Goal: Task Accomplishment & Management: Use online tool/utility

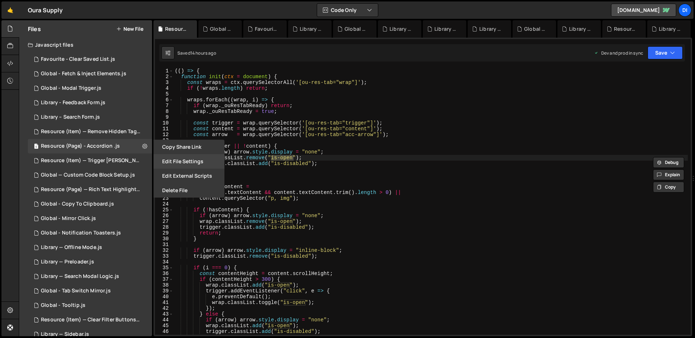
click at [175, 163] on button "Edit File Settings" at bounding box center [189, 161] width 71 height 14
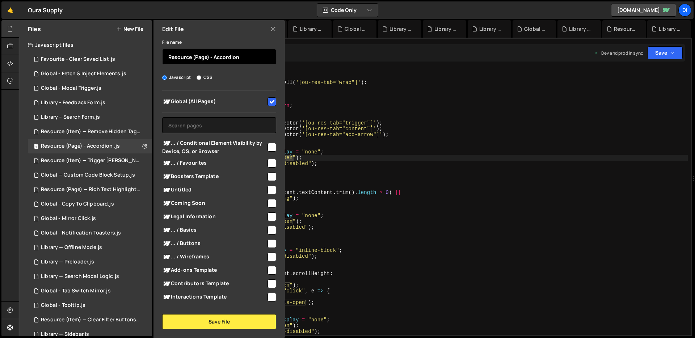
click at [238, 59] on input "Resource (Page) - Accordion" at bounding box center [219, 57] width 114 height 16
click at [275, 28] on icon at bounding box center [273, 29] width 6 height 8
checkbox input "false"
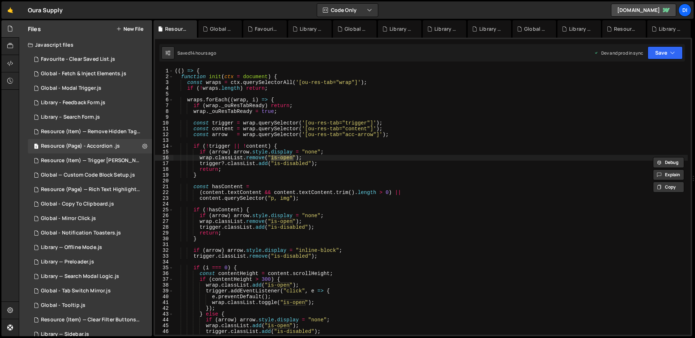
click at [128, 30] on button "New File" at bounding box center [129, 29] width 27 height 6
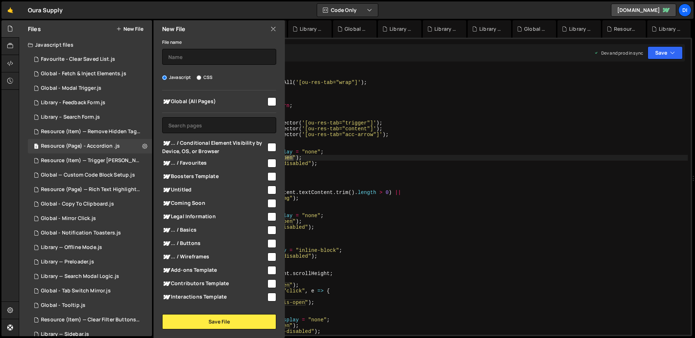
click at [224, 66] on div "File name Javascript CSS Global (All Pages) Save File" at bounding box center [219, 184] width 131 height 292
click at [226, 58] on input "text" at bounding box center [219, 57] width 114 height 16
paste input "Resource (Page) - Accordion"
click at [226, 56] on input "Resource (Page) - Accordion" at bounding box center [219, 57] width 114 height 16
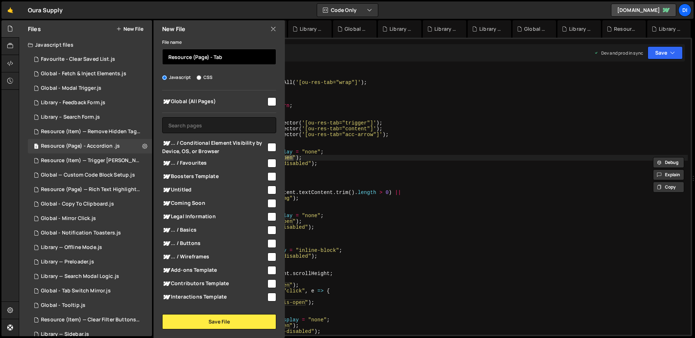
type input "Resource (Page) - Tab"
click at [270, 99] on input "checkbox" at bounding box center [272, 101] width 9 height 9
checkbox input "true"
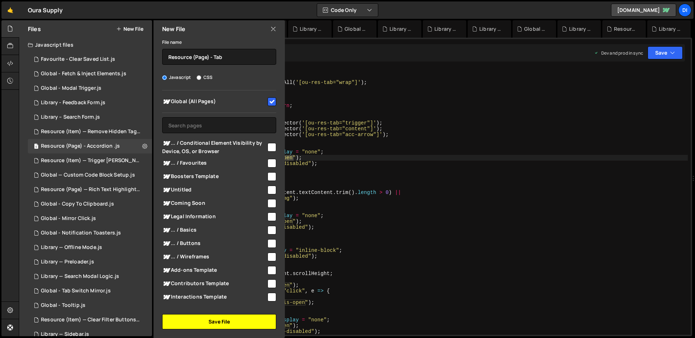
click at [213, 322] on button "Save File" at bounding box center [219, 321] width 114 height 15
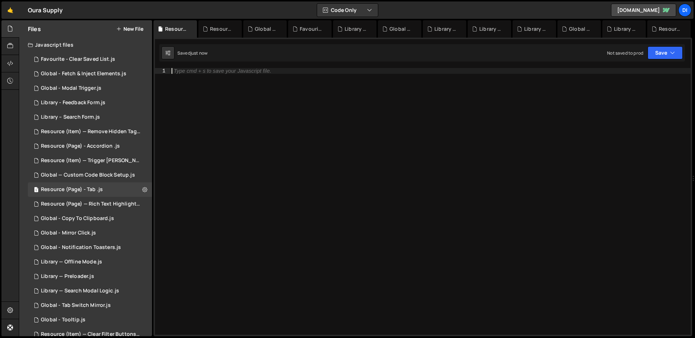
click at [312, 146] on div "Type cmd + s to save your Javascript file." at bounding box center [430, 207] width 521 height 278
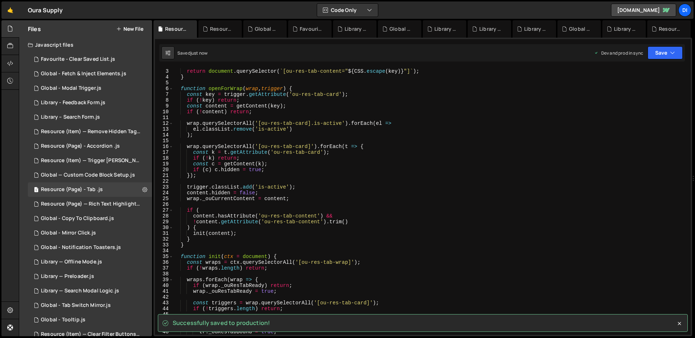
scroll to position [55, 0]
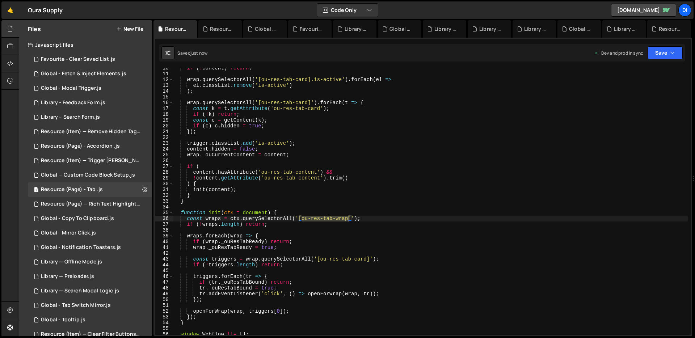
drag, startPoint x: 303, startPoint y: 218, endPoint x: 349, endPoint y: 216, distance: 46.0
click at [349, 216] on div "if ( ! content ) return ; wrap . querySelectorAll ( '[ou-res-tab-card].is-activ…" at bounding box center [430, 204] width 515 height 278
type textarea "const wraps = ctx.querySelectorAll('[ou-res-tab-wrap]');"
click at [142, 187] on icon at bounding box center [144, 189] width 5 height 7
type input "Resource (Page) - Tab"
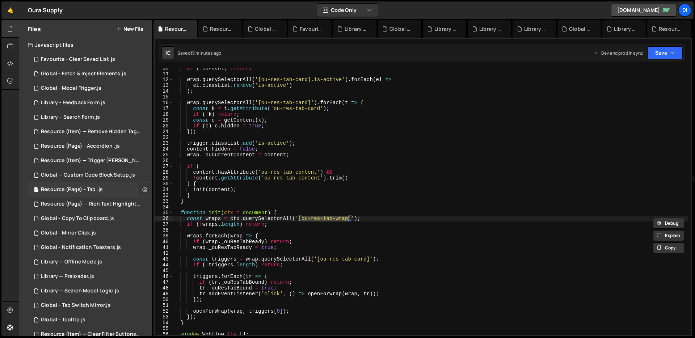
radio input "true"
checkbox input "true"
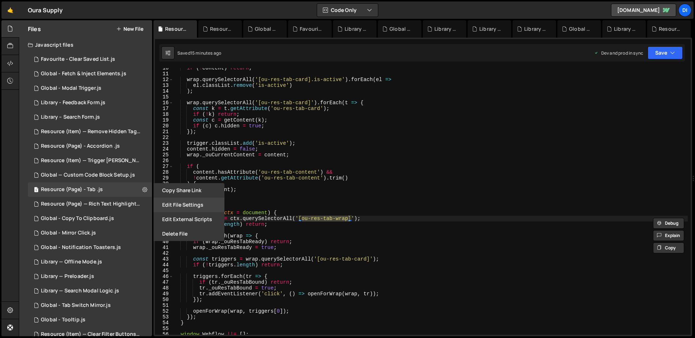
click at [197, 205] on button "Edit File Settings" at bounding box center [189, 205] width 71 height 14
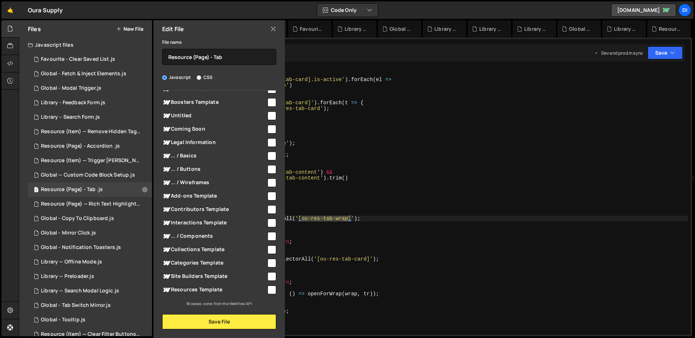
scroll to position [0, 0]
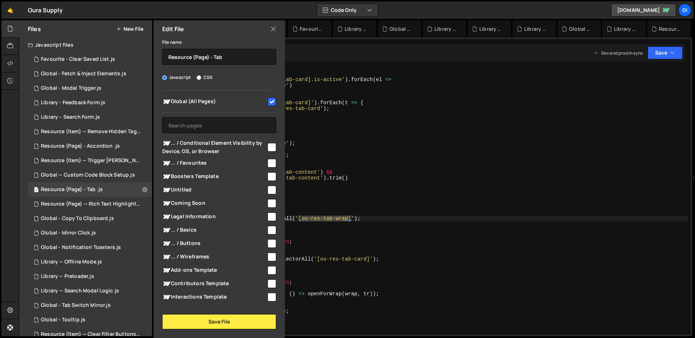
click at [274, 28] on icon at bounding box center [273, 29] width 6 height 8
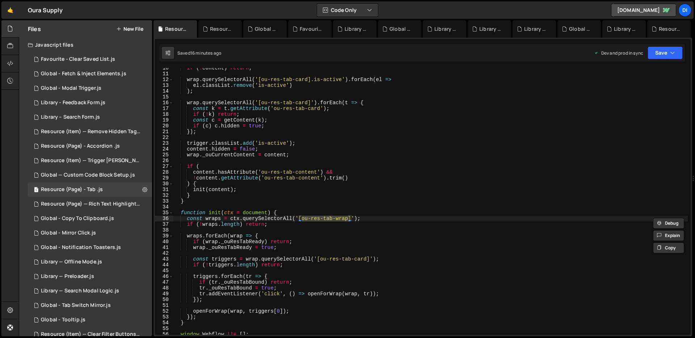
click at [346, 182] on div "if ( ! content ) return ; wrap . querySelectorAll ( '[ou-res-tab-card].is-activ…" at bounding box center [430, 204] width 515 height 278
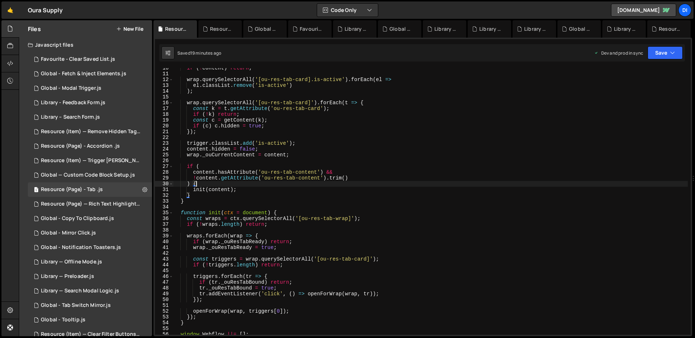
click at [265, 122] on div "if ( ! content ) return ; wrap . querySelectorAll ( '[ou-res-tab-card].is-activ…" at bounding box center [430, 204] width 515 height 278
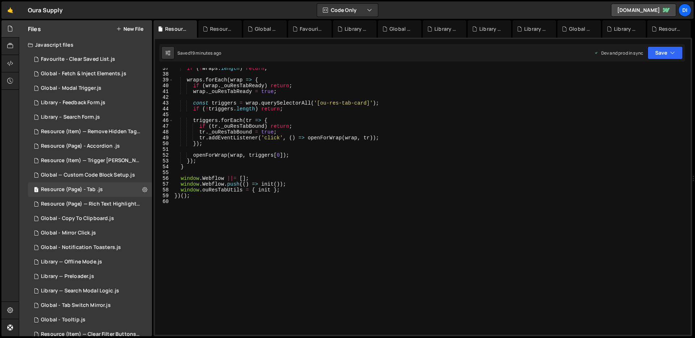
scroll to position [211, 0]
click at [268, 122] on div "if ( ! wraps . length ) return ; wraps . forEach ( wrap => { if ( wrap . _ouRes…" at bounding box center [430, 205] width 515 height 278
type textarea "})();"
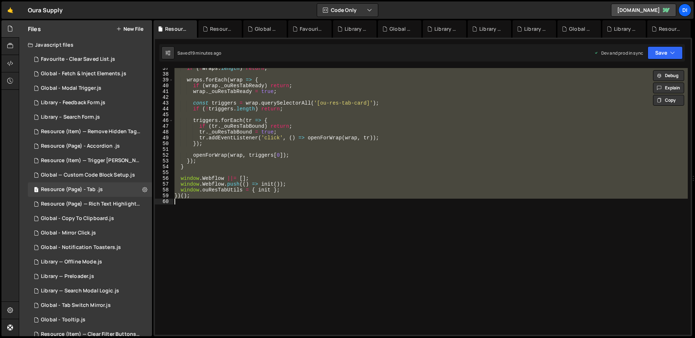
paste textarea
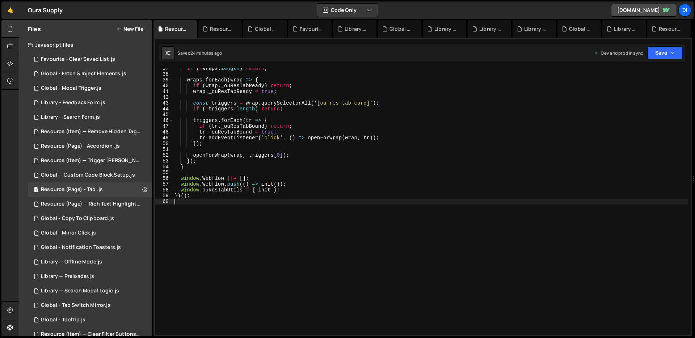
click at [282, 118] on div "if ( ! wraps . length ) return ; wraps . forEach ( wrap => { if ( wrap . _ouRes…" at bounding box center [430, 205] width 515 height 278
type textarea "})();"
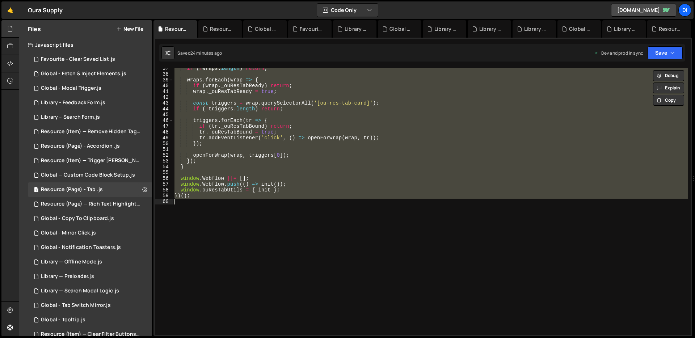
paste textarea
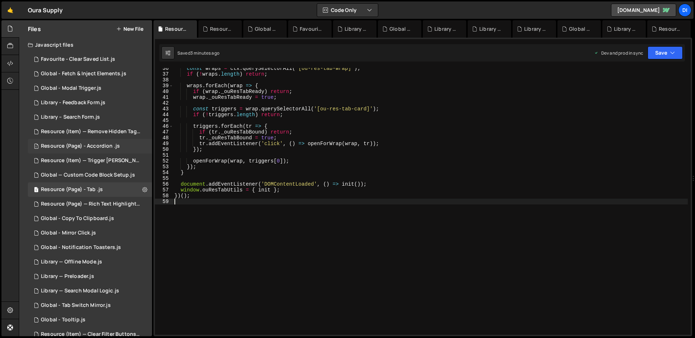
click at [101, 147] on div "Resource (Page) - Accordion .js" at bounding box center [80, 146] width 79 height 7
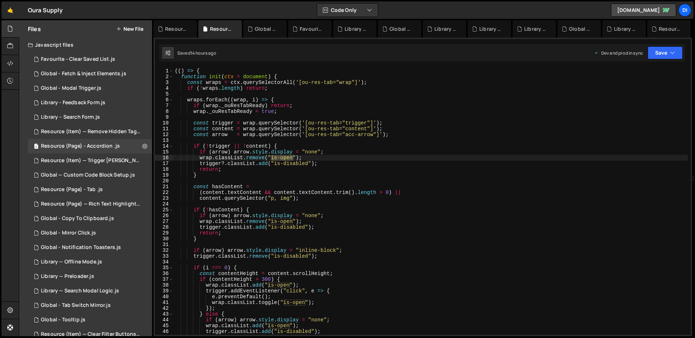
click at [292, 130] on div "(( ) => { function init ( ctx = document ) { const wraps = ctx . querySelectorA…" at bounding box center [430, 207] width 515 height 278
type textarea "})();"
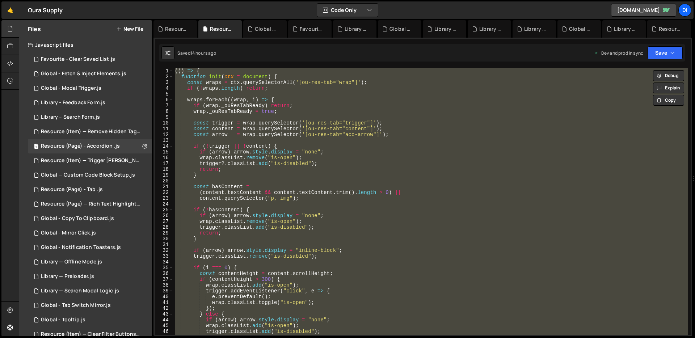
click at [292, 92] on div "(( ) => { function init ( ctx = document ) { const wraps = ctx . querySelectorA…" at bounding box center [430, 201] width 515 height 267
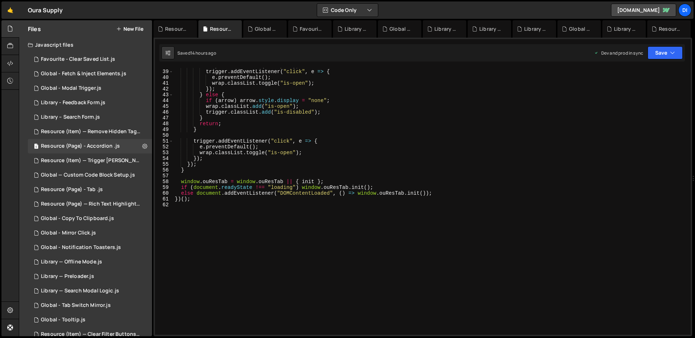
scroll to position [194, 0]
click at [292, 92] on div "wrap . classList . add ( "is-open" ) ; trigger . addEventListener ( "click" , e…" at bounding box center [430, 202] width 515 height 278
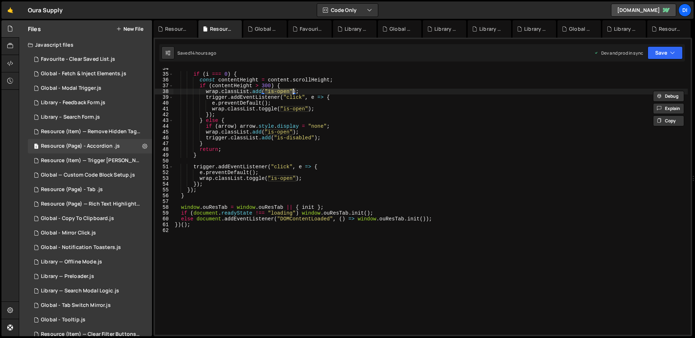
type textarea "})();"
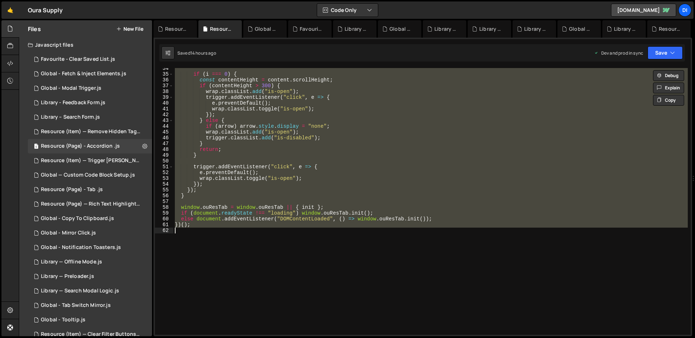
paste textarea
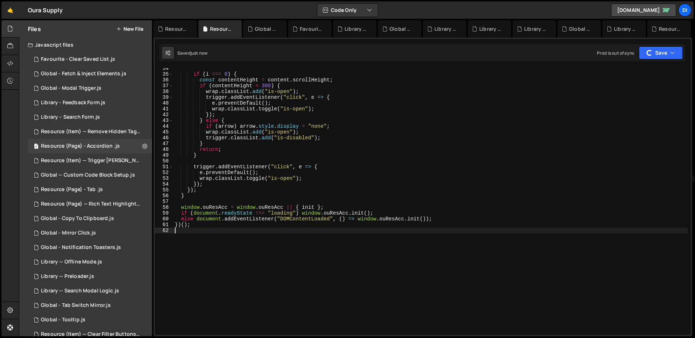
scroll to position [0, 0]
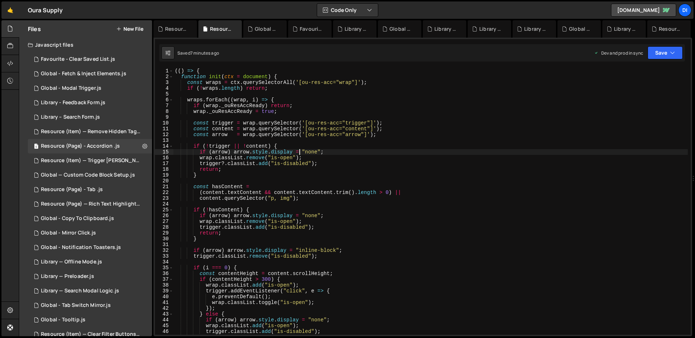
click at [299, 151] on div "(( ) => { function init ( ctx = document ) { const wraps = ctx . querySelectorA…" at bounding box center [430, 207] width 515 height 278
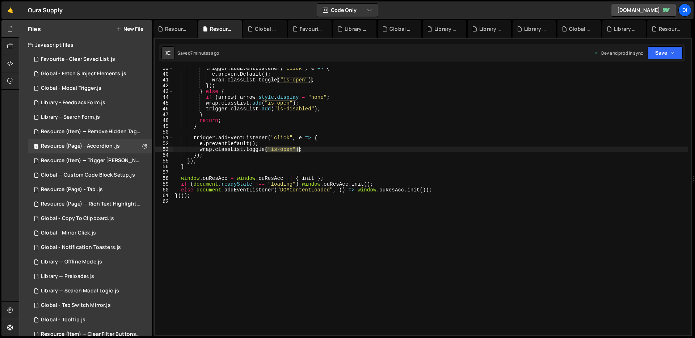
click at [299, 151] on div "trigger . addEventListener ( "click" , e => { e . preventDefault ( ) ; wrap . c…" at bounding box center [430, 205] width 515 height 278
type textarea "})();"
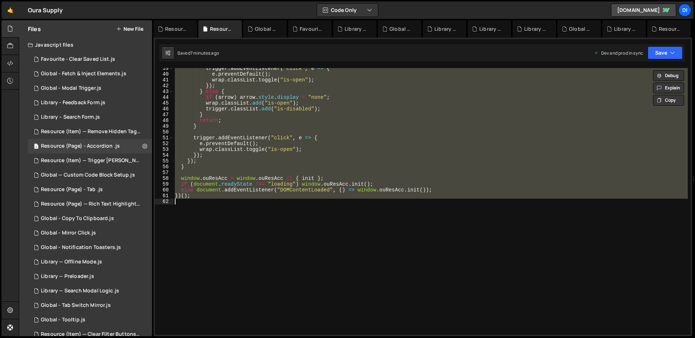
paste textarea
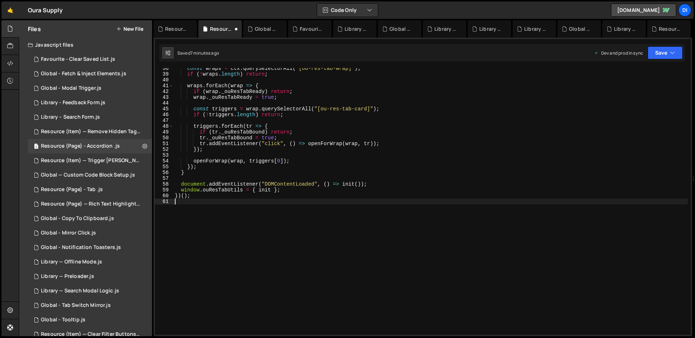
scroll to position [217, 0]
type textarea "})();"
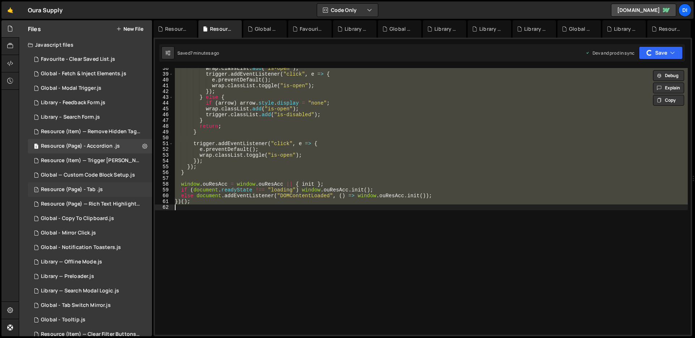
click at [102, 189] on div "Resource (Page) - Tab .js" at bounding box center [72, 189] width 62 height 7
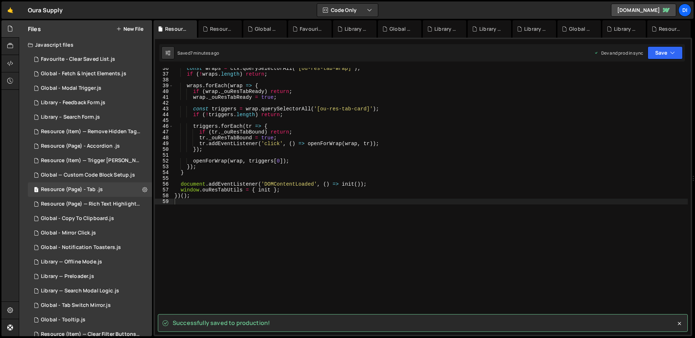
click at [240, 167] on div "const wraps = ctx . querySelectorAll ( '[ou-res-tab-wrap]' ) ; if ( ! wraps . l…" at bounding box center [430, 205] width 515 height 278
type textarea "})();"
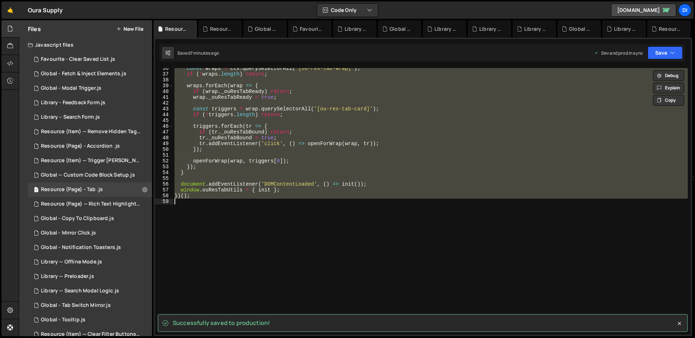
paste textarea
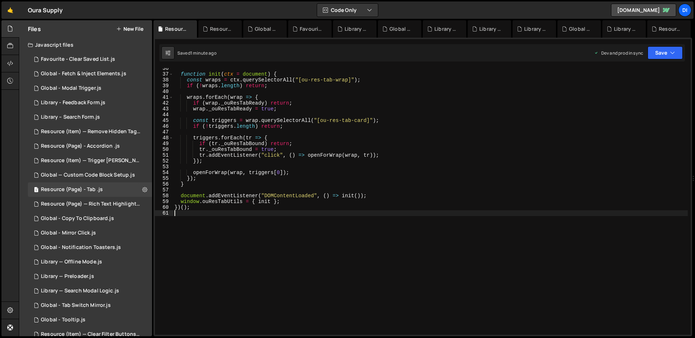
click at [282, 150] on div "function init ( ctx = document ) { const wraps = ctx . querySelectorAll ( "[ou-…" at bounding box center [430, 205] width 515 height 278
type textarea "})();"
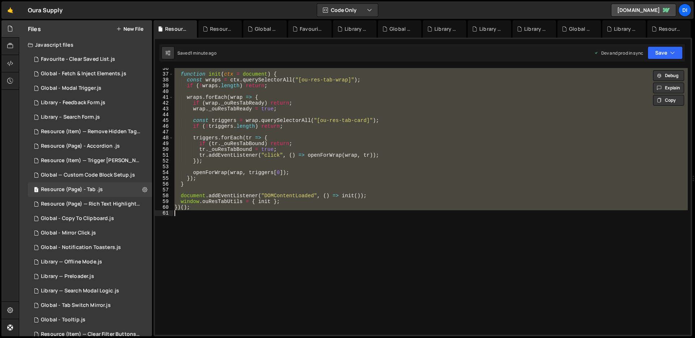
paste textarea
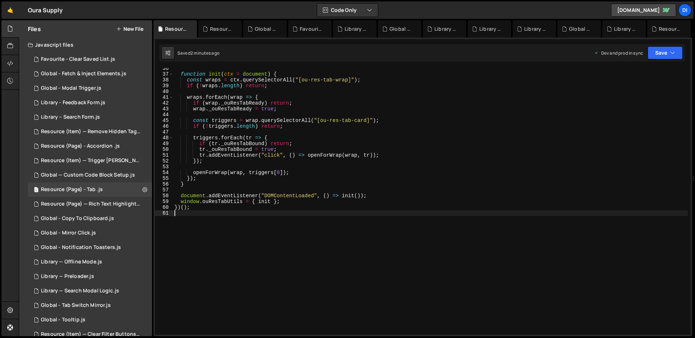
click at [292, 122] on div "function init ( ctx = document ) { const wraps = ctx . querySelectorAll ( "[ou-…" at bounding box center [430, 205] width 515 height 278
type textarea "})();"
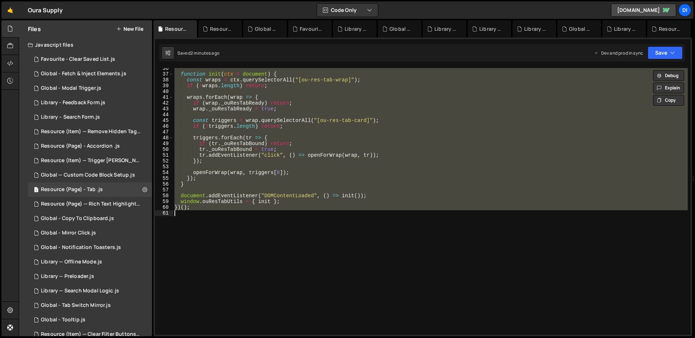
paste textarea
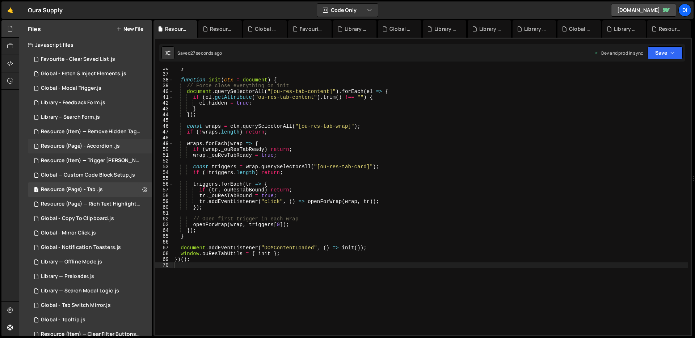
click at [101, 150] on div "1 Resource (Page) - Accordion .js 0" at bounding box center [90, 146] width 124 height 14
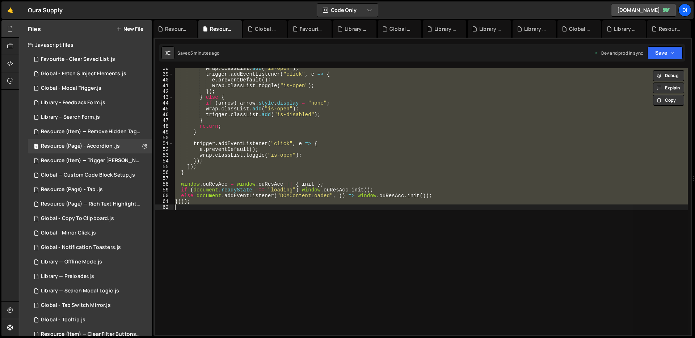
click at [224, 157] on div "wrap . classList . add ( "is-open" ) ; trigger . addEventListener ( "click" , e…" at bounding box center [430, 201] width 515 height 267
click at [310, 150] on div "wrap . classList . add ( "is-open" ) ; trigger . addEventListener ( "click" , e…" at bounding box center [430, 201] width 515 height 267
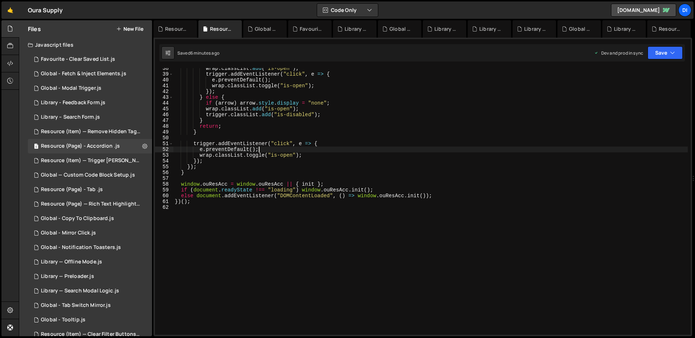
type textarea "})();"
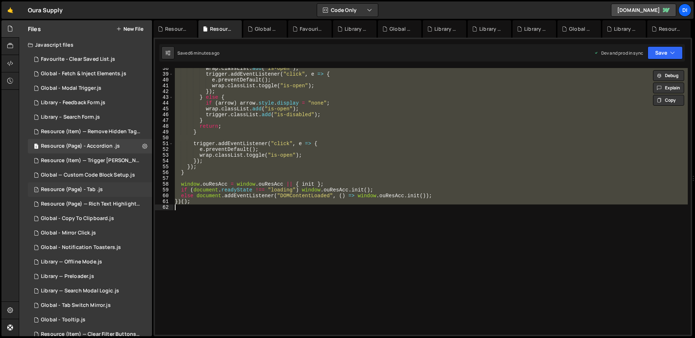
click at [108, 193] on div "1 Resource (Page) - Tab .js 0" at bounding box center [90, 190] width 124 height 14
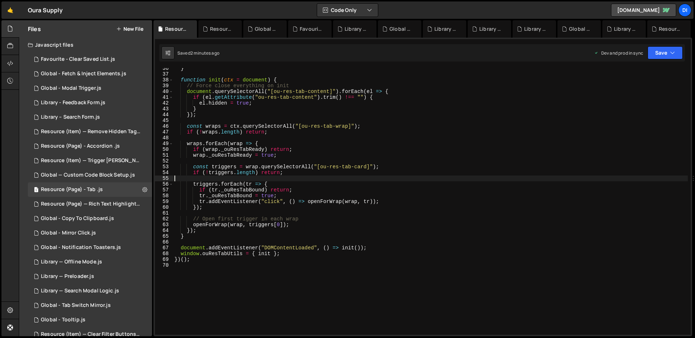
click at [297, 179] on div "} function init ( ctx = document ) { // Force close everything on init document…" at bounding box center [430, 205] width 515 height 278
type textarea "})();"
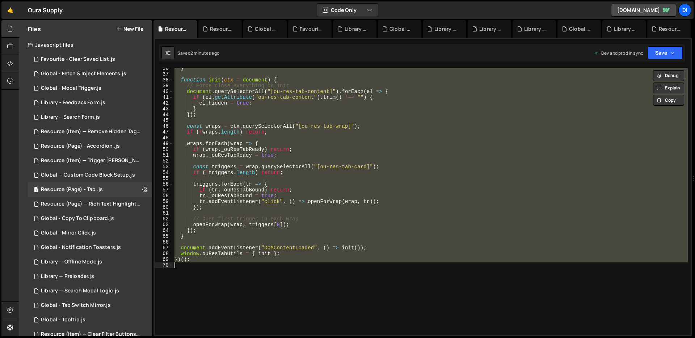
paste textarea
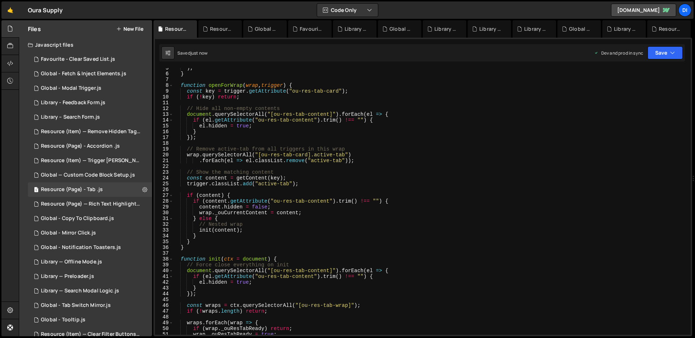
scroll to position [26, 0]
click at [286, 179] on div ") ; } function openForWrap ( wrap , trigger ) { const key = trigger . getAttrib…" at bounding box center [430, 204] width 515 height 278
type textarea "const content = getContent(key);"
click at [102, 149] on div "Resource (Page) - Accordion .js" at bounding box center [80, 146] width 79 height 7
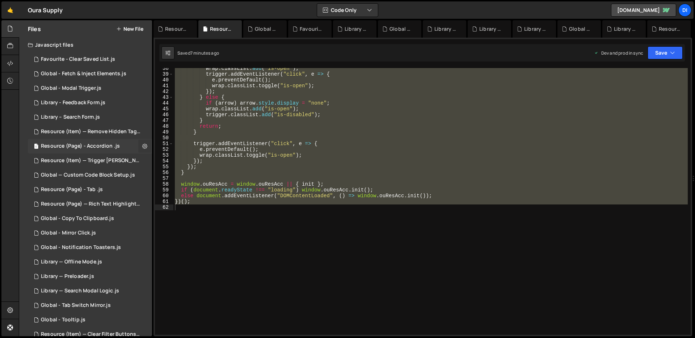
click at [142, 144] on icon at bounding box center [144, 146] width 5 height 7
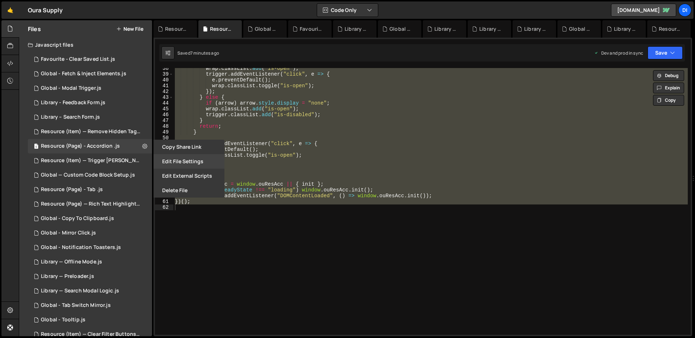
click at [180, 167] on button "Edit File Settings" at bounding box center [189, 161] width 71 height 14
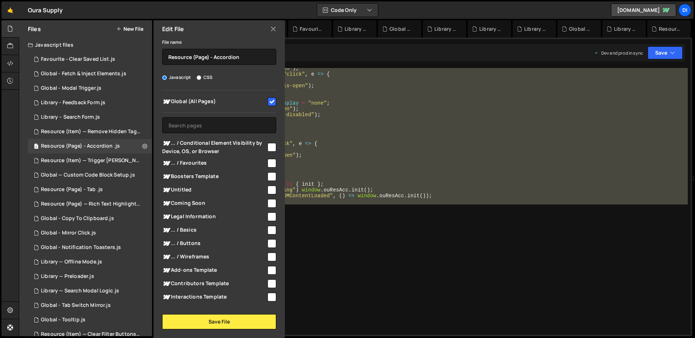
click at [268, 101] on input "checkbox" at bounding box center [272, 101] width 9 height 9
checkbox input "false"
click at [205, 324] on button "Save File" at bounding box center [219, 321] width 114 height 15
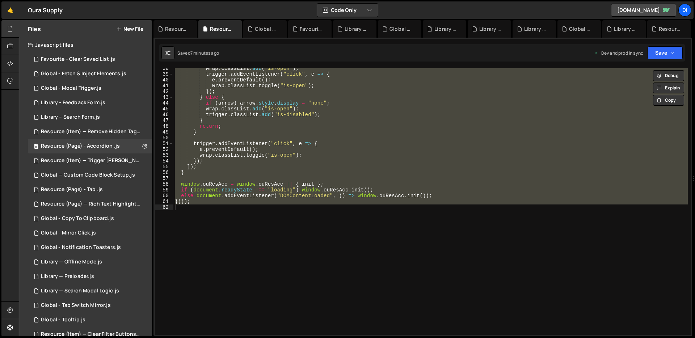
click at [311, 197] on div "wrap . classList . add ( "is-open" ) ; trigger . addEventListener ( "click" , e…" at bounding box center [430, 201] width 515 height 267
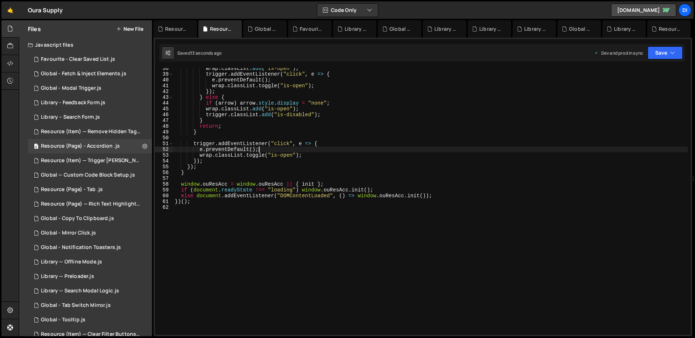
click at [303, 150] on div "wrap . classList . add ( "is-open" ) ; trigger . addEventListener ( "click" , e…" at bounding box center [430, 205] width 515 height 278
type textarea "e.preventDefault();"
click at [142, 144] on icon at bounding box center [144, 146] width 5 height 7
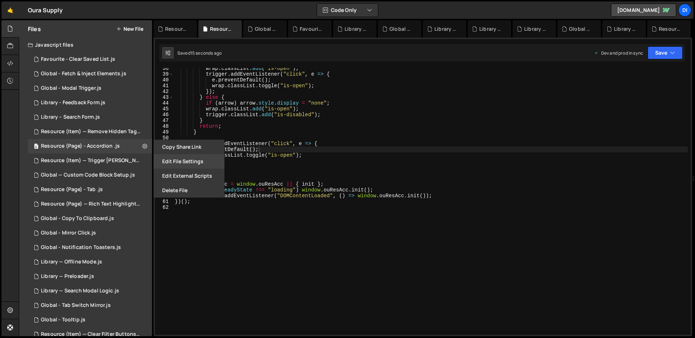
click at [183, 162] on button "Edit File Settings" at bounding box center [189, 161] width 71 height 14
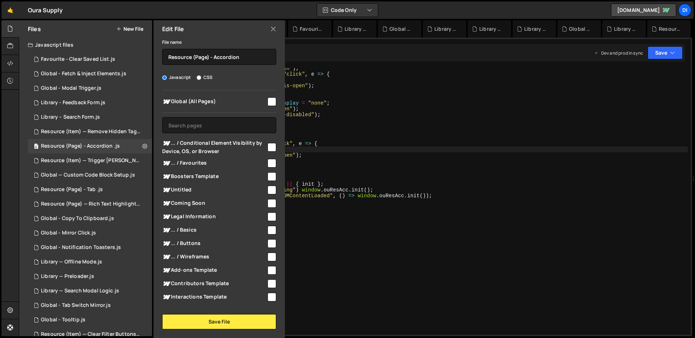
click at [268, 102] on input "checkbox" at bounding box center [272, 101] width 9 height 9
checkbox input "true"
click at [204, 318] on button "Save File" at bounding box center [219, 321] width 114 height 15
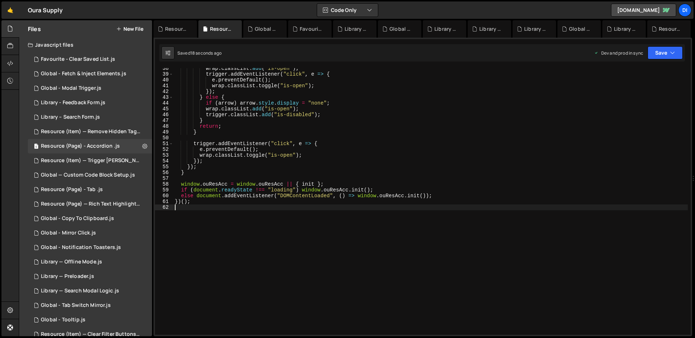
click at [274, 260] on div "wrap . classList . add ( "is-open" ) ; trigger . addEventListener ( "click" , e…" at bounding box center [430, 205] width 515 height 278
click at [93, 189] on div "Resource (Page) - Tab .js" at bounding box center [72, 189] width 62 height 7
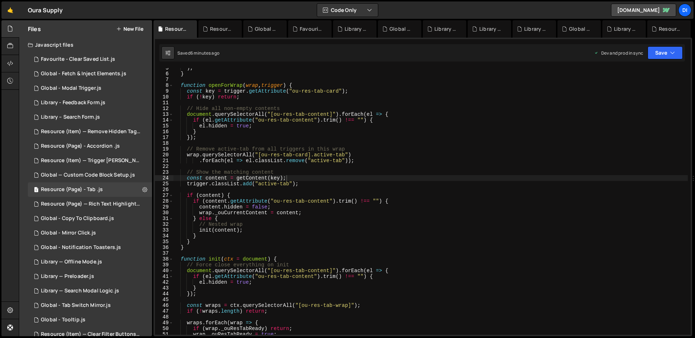
click at [262, 163] on div ") ; } function openForWrap ( wrap , trigger ) { const key = trigger . getAttrib…" at bounding box center [430, 204] width 515 height 278
type textarea "})();"
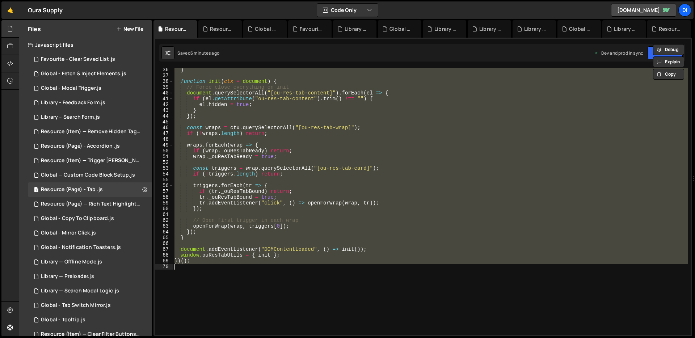
scroll to position [204, 0]
paste textarea
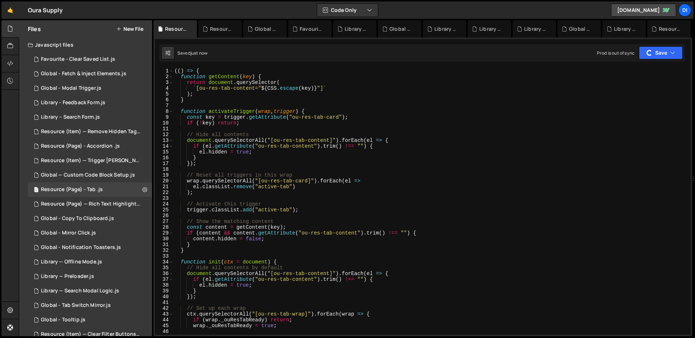
scroll to position [0, 0]
click at [315, 141] on div "(( ) => { function getContent ( key ) { return document . querySelector ( ` [ou…" at bounding box center [430, 207] width 515 height 278
type textarea "document.querySelectorAll("[ou-res-tab-content]").forEach(el => {"
click at [315, 141] on div "(( ) => { function getContent ( key ) { return document . querySelector ( ` [ou…" at bounding box center [430, 207] width 515 height 278
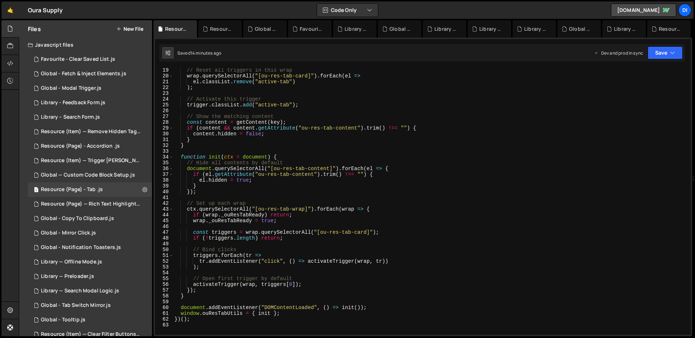
click at [261, 108] on div "// Reset all triggers in this wrap wrap . querySelectorAll ( "[ou-res-tab-card]…" at bounding box center [430, 206] width 515 height 278
type textarea "})();"
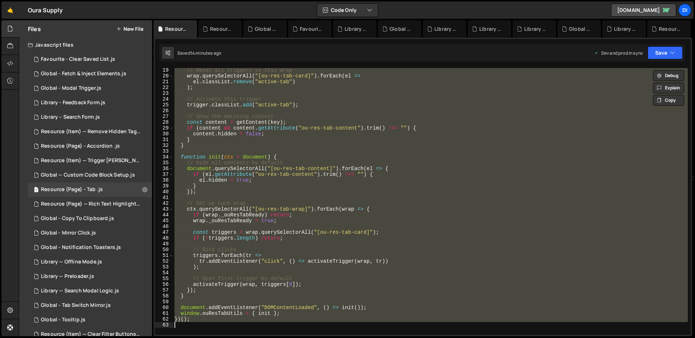
paste textarea
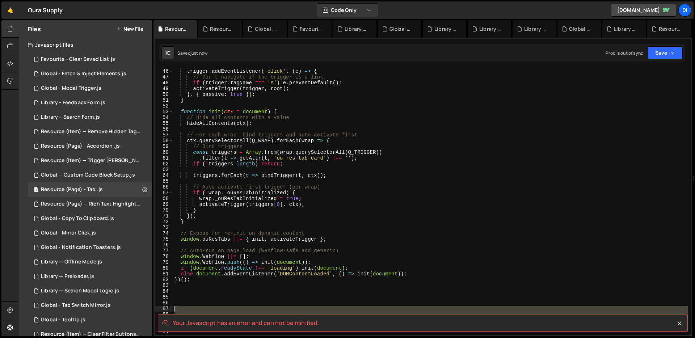
drag, startPoint x: 185, startPoint y: 334, endPoint x: 177, endPoint y: 309, distance: 25.9
click at [177, 309] on div "trigger . addEventListener ( 'click' , ( e ) => { // Don’t navigate if the trig…" at bounding box center [430, 202] width 515 height 278
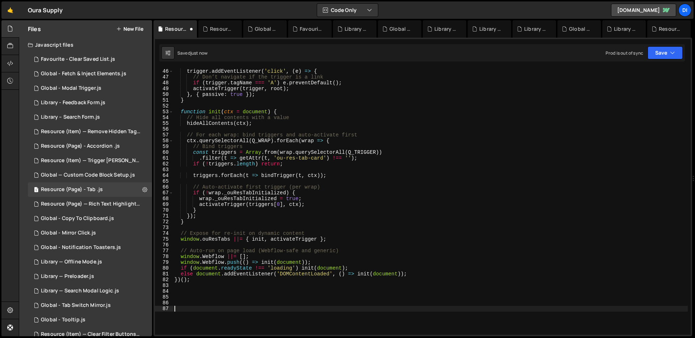
click at [202, 291] on div "trigger . addEventListener ( 'click' , ( e ) => { // Don’t navigate if the trig…" at bounding box center [430, 202] width 515 height 278
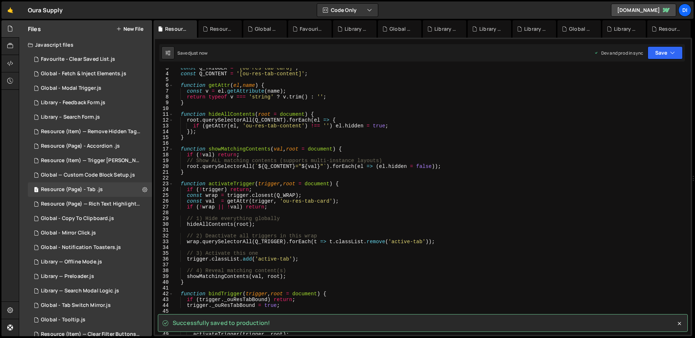
scroll to position [368, 0]
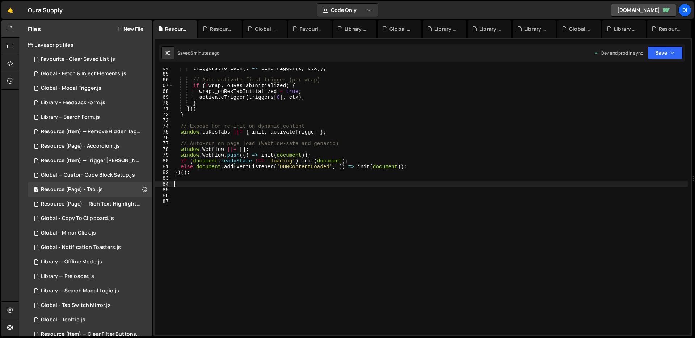
click at [274, 154] on div "triggers . forEach ( t => bindTrigger ( t , ctx )) ; // Auto-activate first tri…" at bounding box center [430, 205] width 515 height 278
type textarea "window.Webflow.push(() => init(document));"
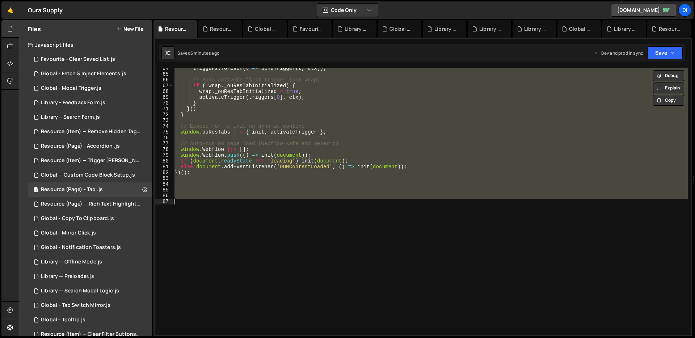
paste textarea
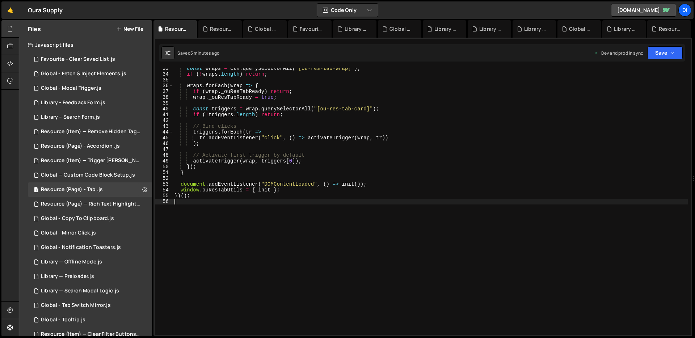
click at [260, 207] on div "const wraps = ctx . querySelectorAll ( "[ou-res-tab-wrap]" ) ; if ( ! wraps . l…" at bounding box center [430, 205] width 515 height 278
type textarea "})();"
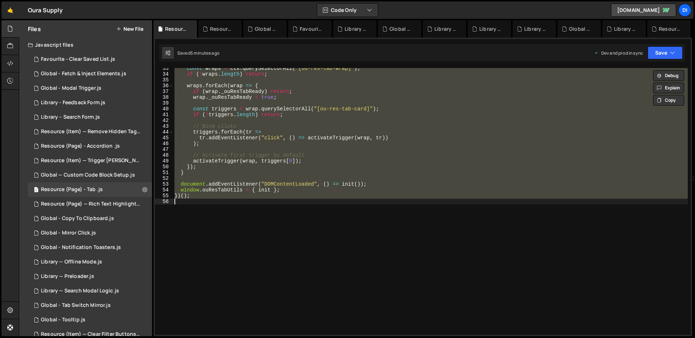
paste textarea
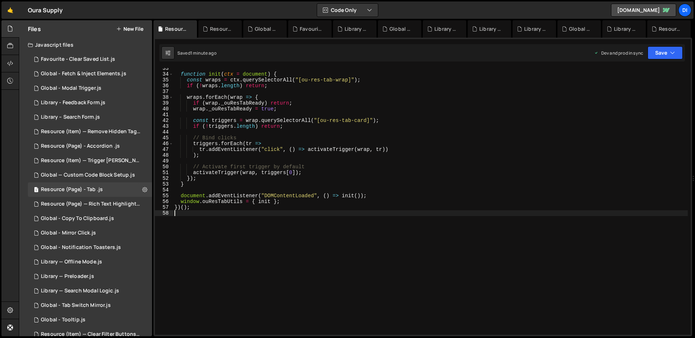
click at [237, 153] on div "function init ( ctx = document ) { const wraps = ctx . querySelectorAll ( "[ou-…" at bounding box center [430, 205] width 515 height 278
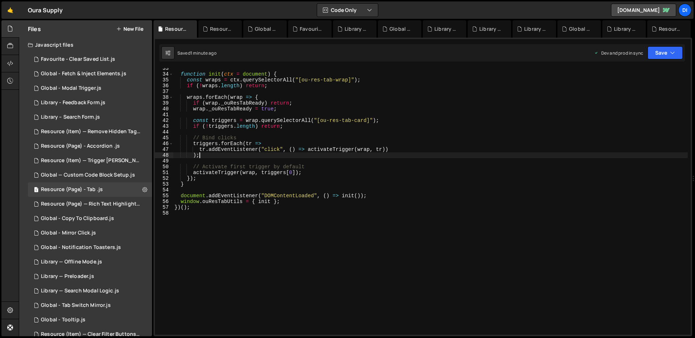
type textarea "})();"
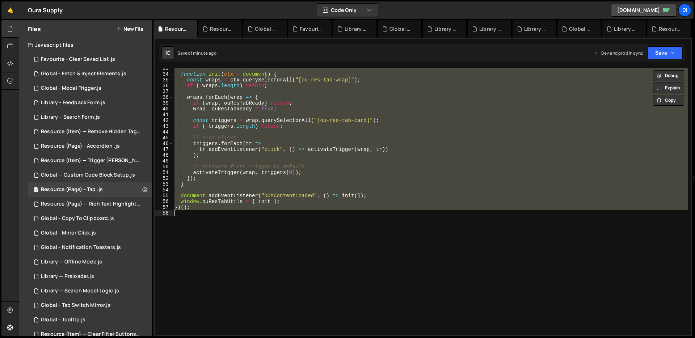
paste textarea
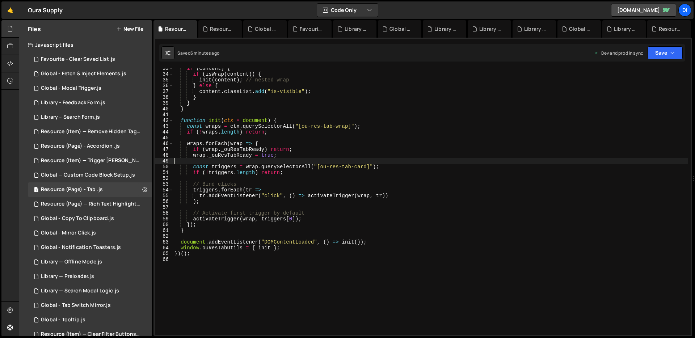
click at [304, 161] on div "if ( content ) { if ( isWrap ( content )) { init ( content ) ; // nested wrap }…" at bounding box center [430, 205] width 515 height 278
type textarea "})();"
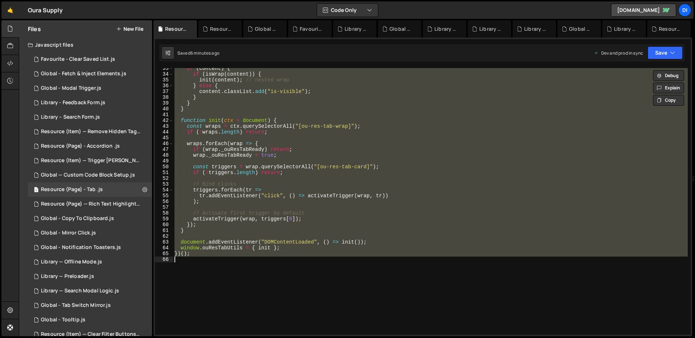
paste textarea
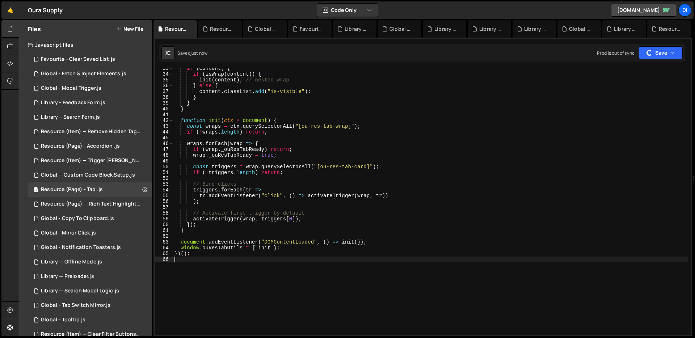
scroll to position [0, 0]
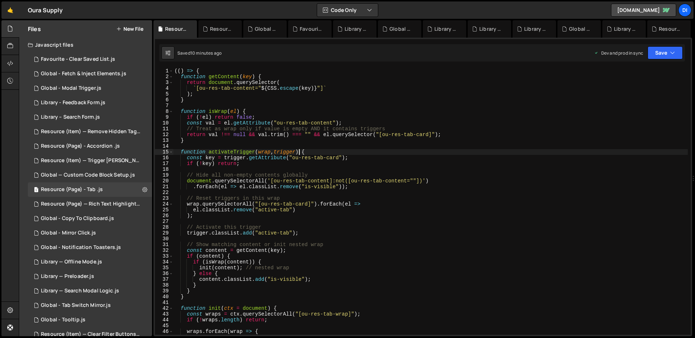
click at [298, 152] on div "(( ) => { function getContent ( key ) { return document . querySelector ( ` [ou…" at bounding box center [430, 207] width 515 height 278
type textarea "})();"
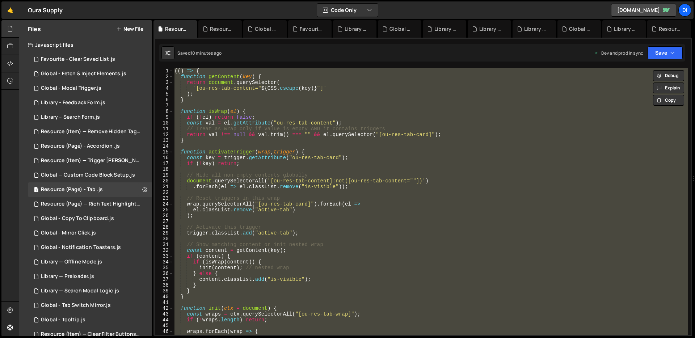
paste textarea
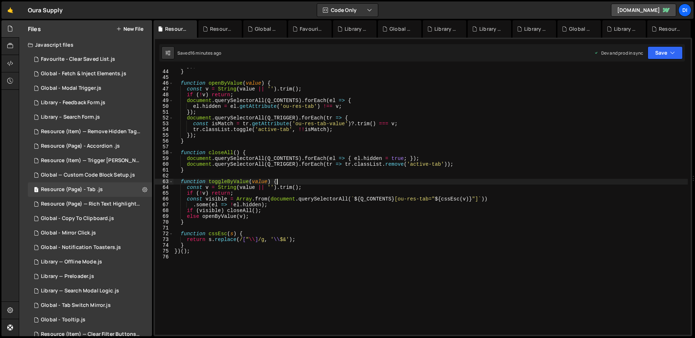
click at [315, 181] on div "}) ; } function openByValue ( value ) { const v = String ( value || '' ) . trim…" at bounding box center [430, 202] width 515 height 278
type textarea "})();"
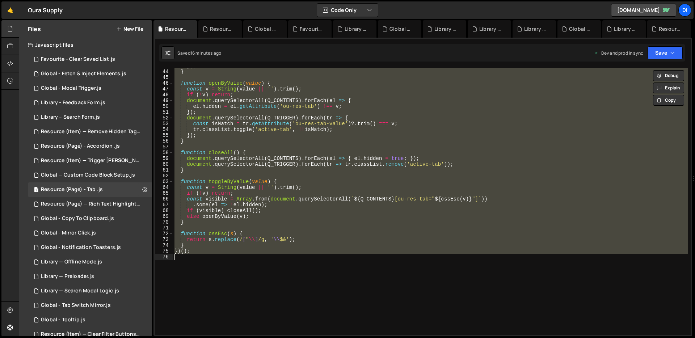
paste textarea
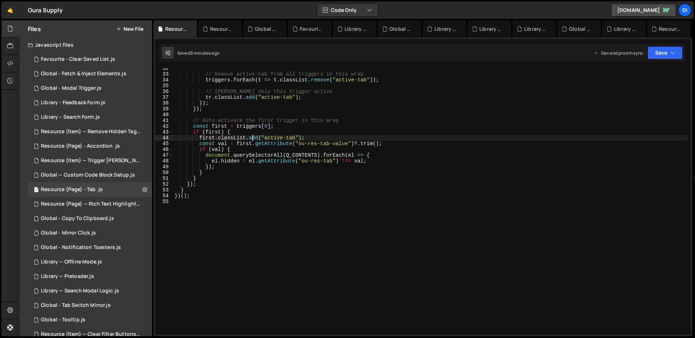
click at [252, 137] on div "// Remove active-tab from all triggers in this wrap triggers . forEach ( t => t…" at bounding box center [430, 205] width 515 height 278
type textarea "})();"
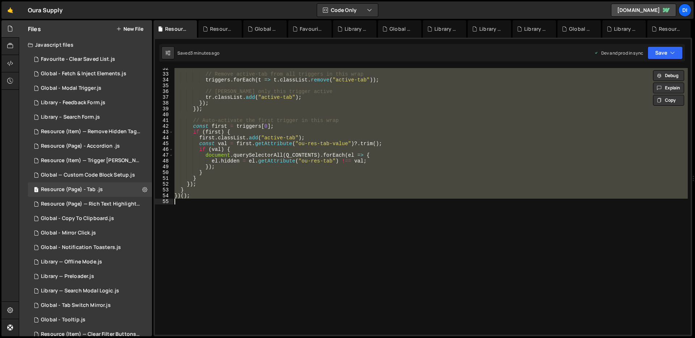
paste textarea
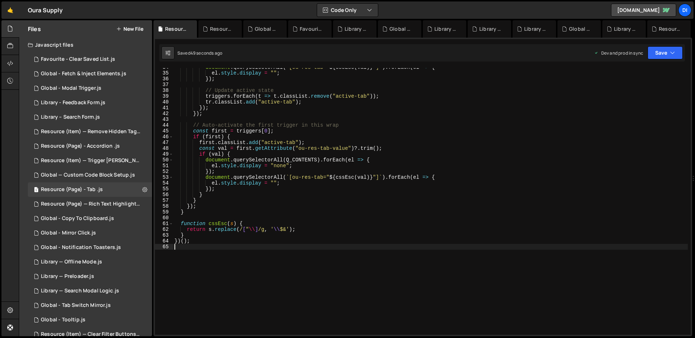
scroll to position [206, 0]
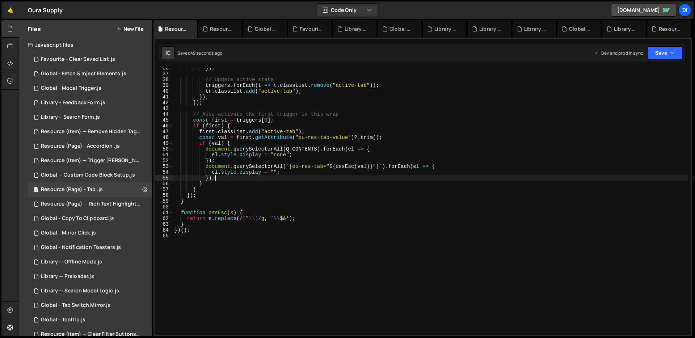
click at [253, 178] on div "}) ; // Update active state triggers . forEach ( t => t . classList . remove ( …" at bounding box center [430, 204] width 515 height 278
type textarea "})();"
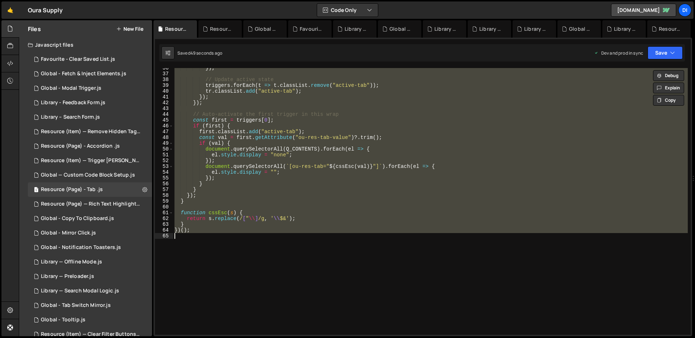
paste textarea
